Goal: Task Accomplishment & Management: Use online tool/utility

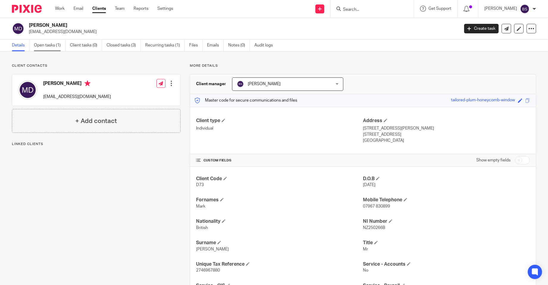
click at [46, 44] on link "Open tasks (1)" at bounding box center [50, 46] width 32 height 12
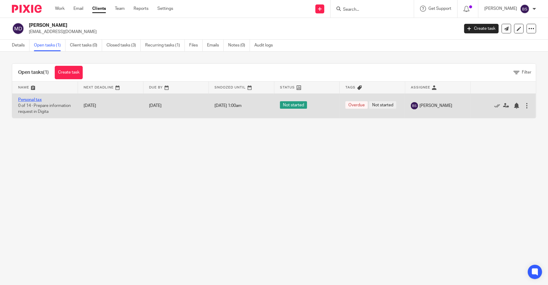
click at [29, 99] on link "Personal tax" at bounding box center [30, 100] width 24 height 4
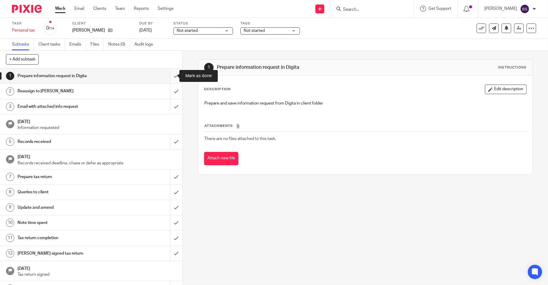
click at [170, 75] on input "submit" at bounding box center [91, 75] width 182 height 15
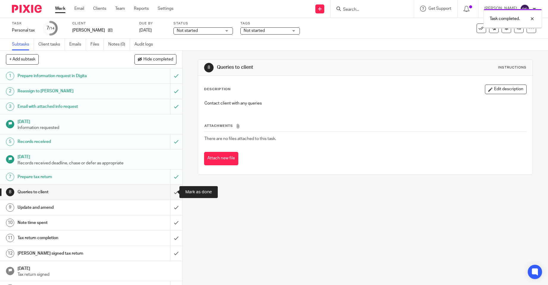
click at [170, 190] on input "submit" at bounding box center [91, 191] width 182 height 15
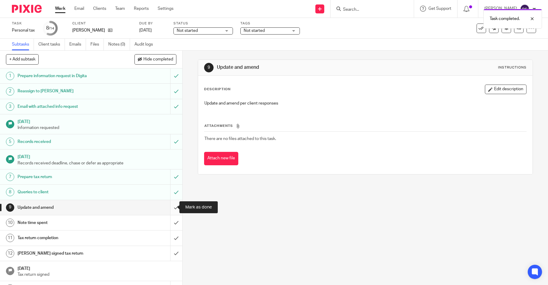
click at [170, 204] on input "submit" at bounding box center [91, 207] width 182 height 15
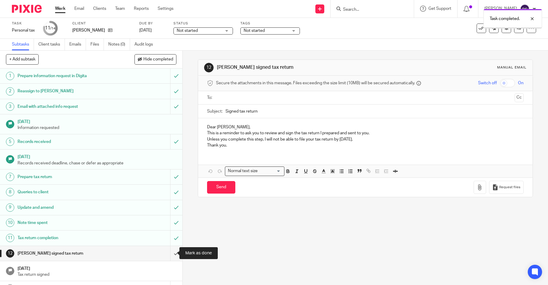
click at [171, 252] on input "submit" at bounding box center [91, 253] width 182 height 15
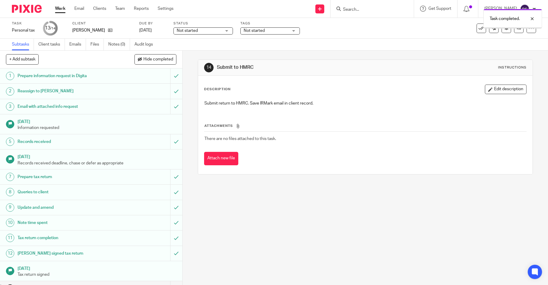
scroll to position [11, 0]
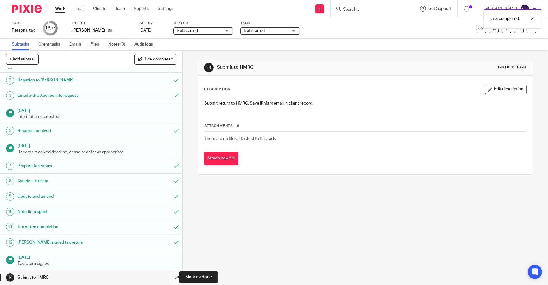
click at [169, 276] on input "submit" at bounding box center [91, 277] width 182 height 15
